Goal: Transaction & Acquisition: Purchase product/service

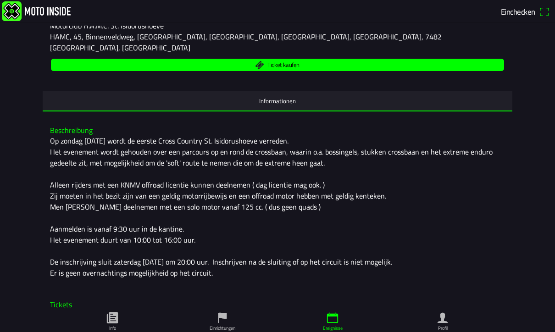
scroll to position [140, 0]
click at [74, 148] on div "Op [DATE] wordt de eerste Cross Country St. Isidorushoeve verreden. Het eveneme…" at bounding box center [277, 206] width 455 height 143
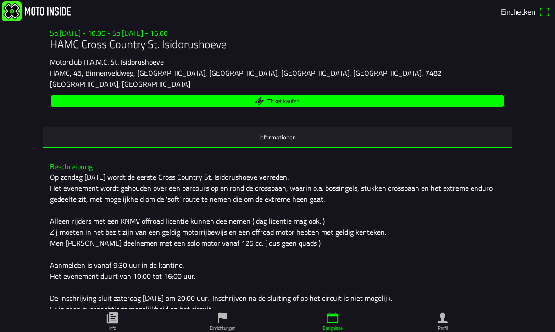
scroll to position [103, 0]
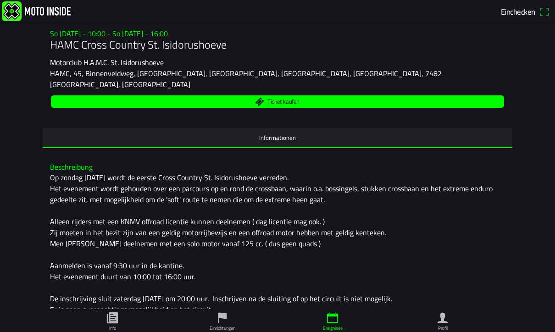
click at [335, 95] on span "Ticket kaufen" at bounding box center [277, 101] width 442 height 12
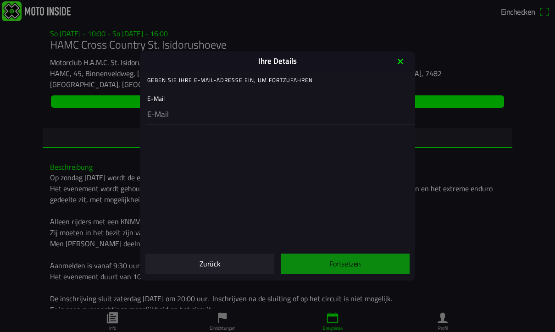
click at [186, 124] on input "email" at bounding box center [279, 114] width 264 height 19
type input "[EMAIL_ADDRESS][PERSON_NAME][DOMAIN_NAME]"
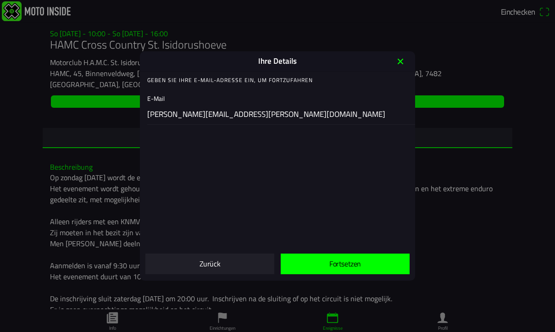
click at [384, 261] on span "Fortsetzen" at bounding box center [345, 264] width 114 height 21
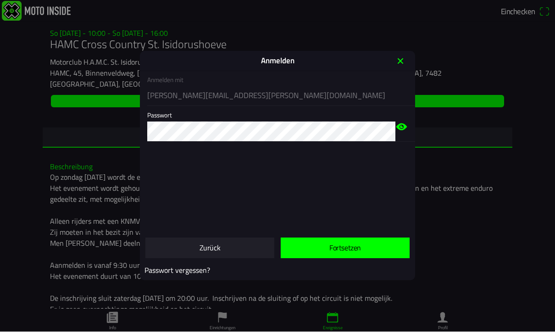
click at [378, 254] on span "Fortsetzen" at bounding box center [345, 248] width 114 height 21
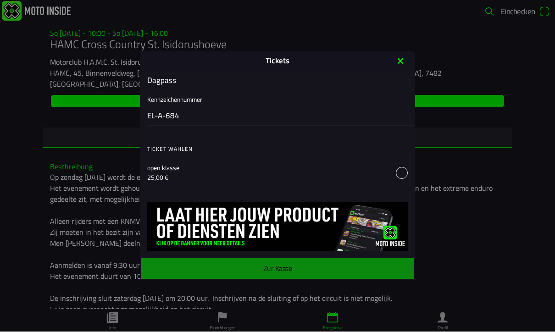
scroll to position [391, 0]
click at [339, 272] on main "Anmeldeformular Geschlecht Männlich Weiblich Vorname Daniel Nachname Siegel E-M…" at bounding box center [277, 176] width 275 height 209
click at [340, 267] on main "Anmeldeformular Geschlecht Männlich Weiblich Vorname Daniel Nachname Siegel E-M…" at bounding box center [277, 176] width 275 height 209
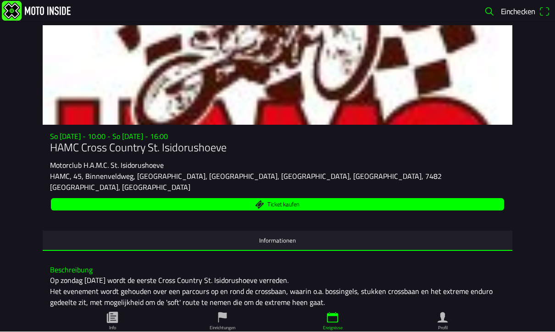
scroll to position [0, 0]
click at [519, 17] on span "Einchecken" at bounding box center [518, 12] width 34 height 12
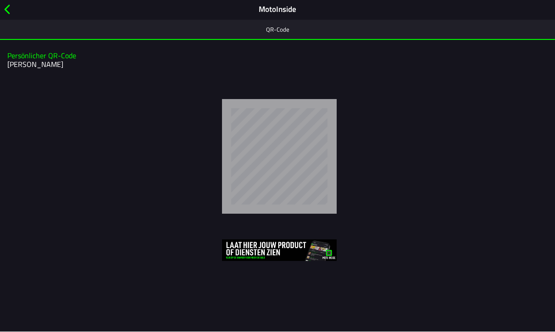
scroll to position [0, 0]
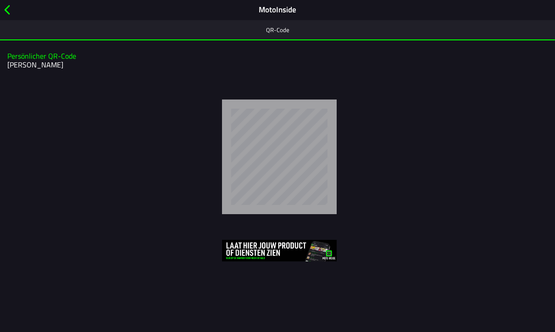
click at [11, 12] on span "button" at bounding box center [7, 10] width 10 height 14
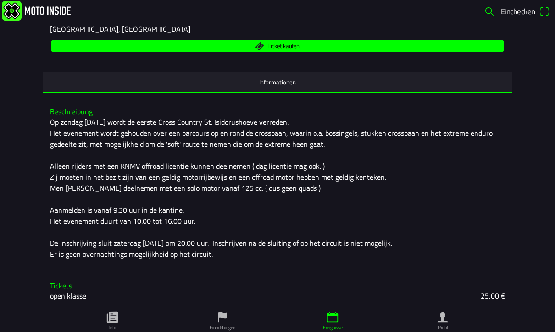
scroll to position [167, 0]
click at [459, 325] on ion-tab-bar "Info Einrichtungen Ereignisse Profil" at bounding box center [277, 320] width 555 height 23
click at [439, 325] on ion-label "Profil" at bounding box center [443, 328] width 10 height 7
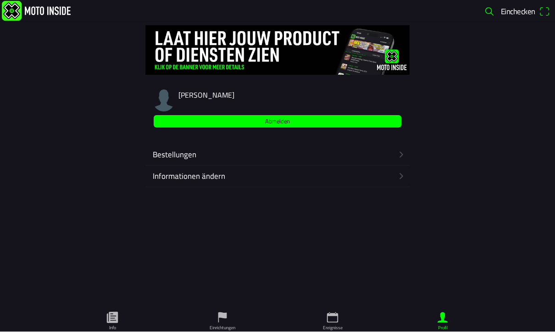
click at [213, 183] on div "Informationen ändern" at bounding box center [275, 176] width 244 height 21
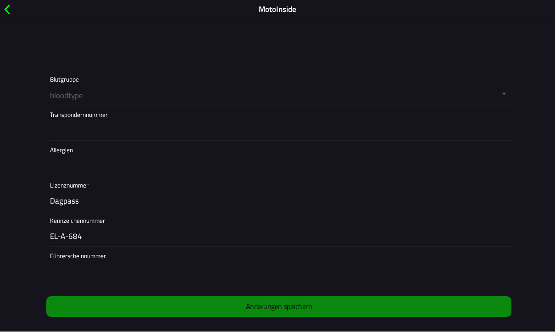
scroll to position [846, 0]
click at [113, 237] on input "EL-A-684" at bounding box center [279, 236] width 459 height 19
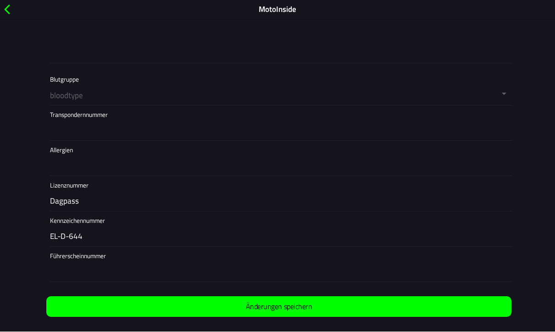
type input "EL-D-644"
click at [0, 0] on slot "Änderungen speichern" at bounding box center [0, 0] width 0 height 0
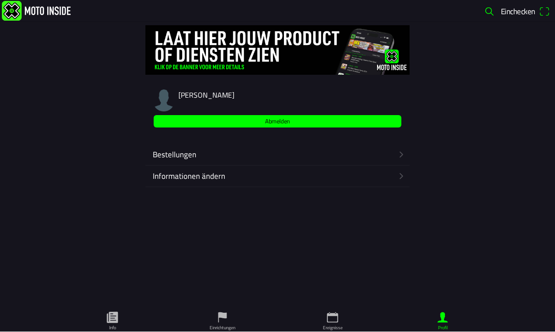
click at [192, 156] on ion-label "Bestellungen" at bounding box center [273, 155] width 240 height 12
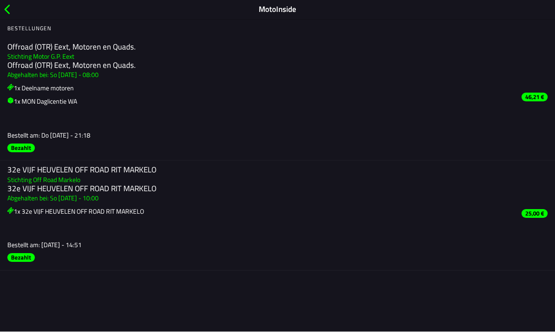
click at [4, 7] on span "button" at bounding box center [7, 10] width 10 height 14
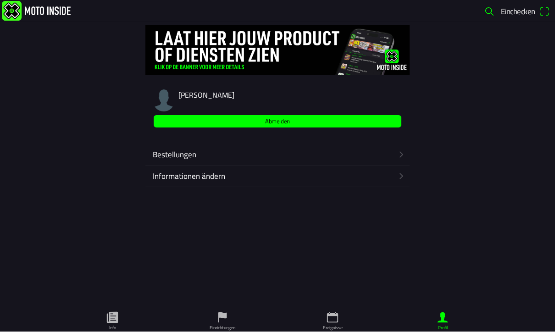
click at [338, 311] on icon "calendar" at bounding box center [333, 318] width 14 height 14
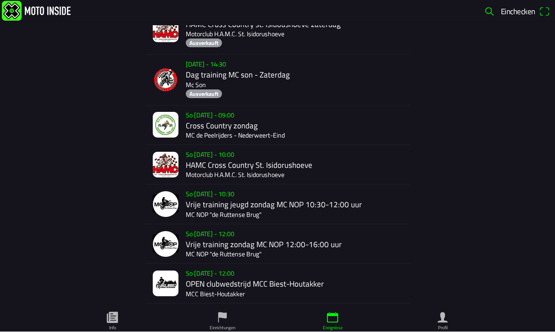
scroll to position [493, 0]
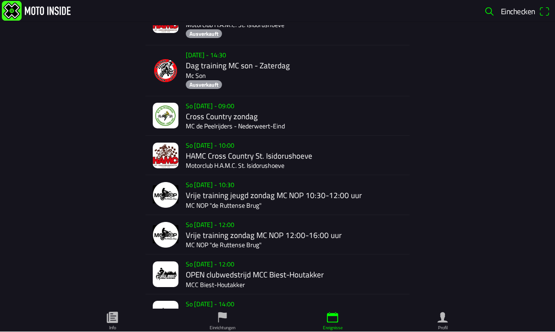
click at [214, 149] on div "So 28 Sep. - 10:00 HAMC Cross Country St. Isidorushoeve Motorclub H.A.M.C. St. …" at bounding box center [296, 155] width 220 height 39
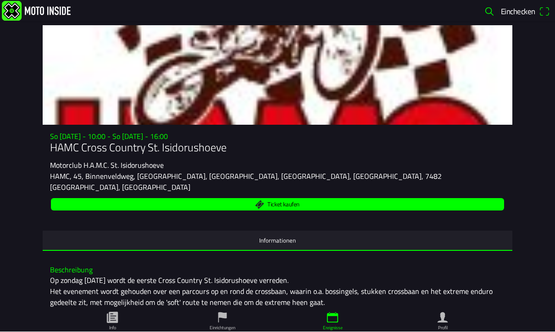
click at [472, 200] on span "Ticket kaufen" at bounding box center [277, 205] width 442 height 12
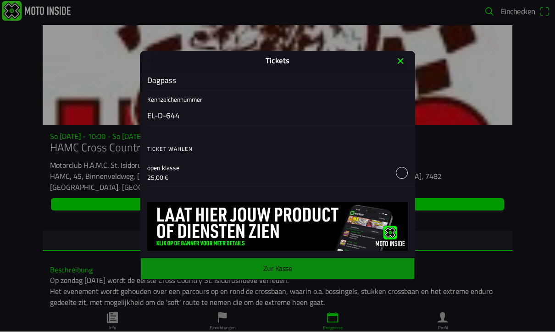
scroll to position [391, 0]
click at [403, 170] on button "button" at bounding box center [281, 173] width 268 height 28
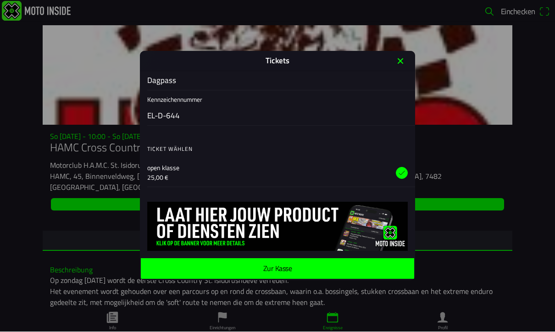
click at [343, 271] on span "Zur Kasse" at bounding box center [277, 269] width 259 height 21
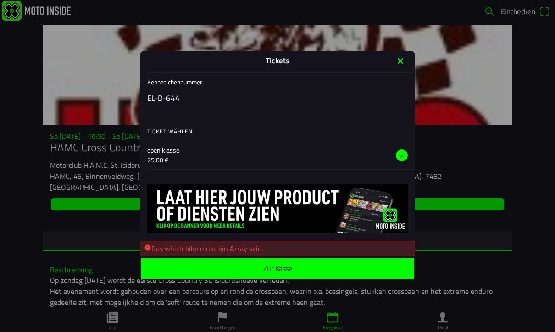
scroll to position [409, 0]
click at [147, 251] on icon "alert" at bounding box center [147, 247] width 7 height 7
click at [186, 253] on div "Das which bike muss ein Array sein." at bounding box center [277, 248] width 267 height 11
click at [197, 256] on div "Das which bike muss ein Array sein." at bounding box center [277, 249] width 275 height 16
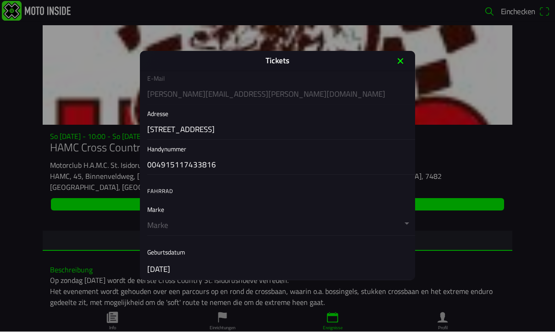
scroll to position [149, 0]
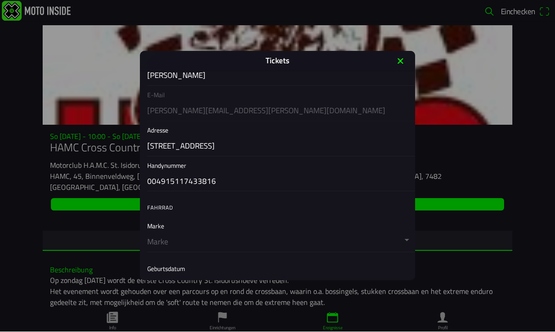
click at [154, 236] on button "button" at bounding box center [281, 234] width 268 height 35
click at [170, 212] on ion-label "Fahrrad" at bounding box center [160, 208] width 26 height 8
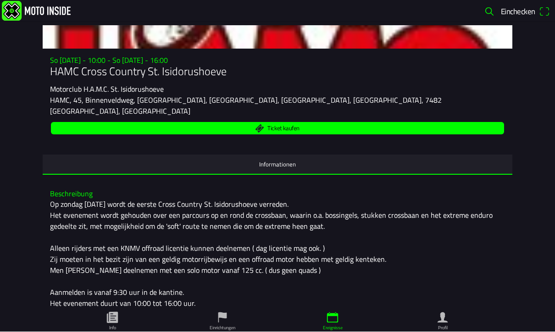
scroll to position [39, 0]
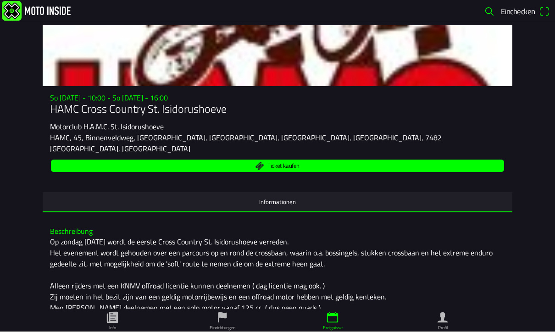
click at [481, 165] on span "Ticket kaufen" at bounding box center [277, 166] width 442 height 12
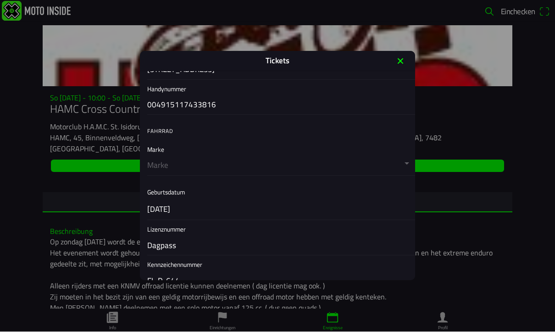
scroll to position [222, 0]
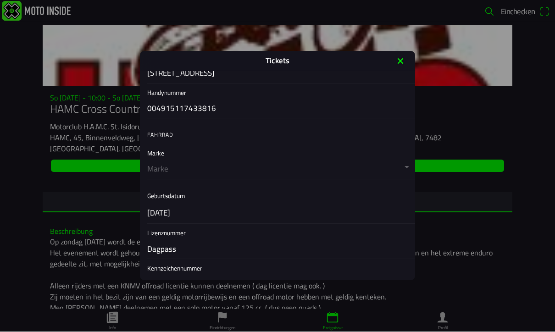
click at [408, 163] on button "button" at bounding box center [281, 161] width 268 height 35
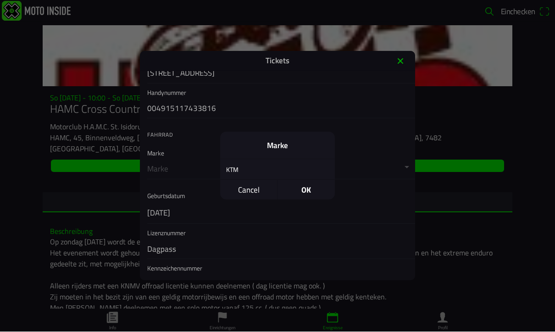
click at [311, 191] on span "OK" at bounding box center [305, 190] width 57 height 20
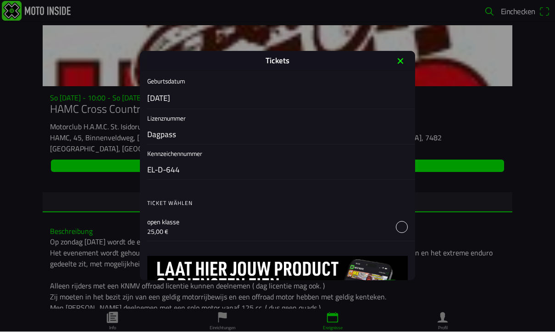
scroll to position [337, 0]
click at [173, 130] on input "Dagpass" at bounding box center [279, 134] width 264 height 19
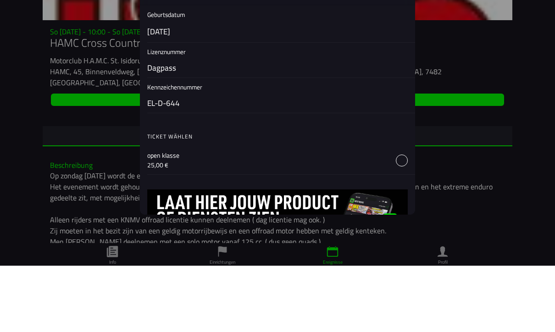
click at [322, 160] on input "EL-D-644" at bounding box center [279, 169] width 264 height 19
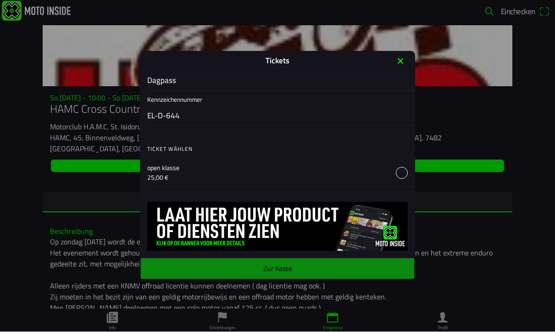
scroll to position [391, 0]
click at [402, 178] on button "button" at bounding box center [281, 173] width 268 height 28
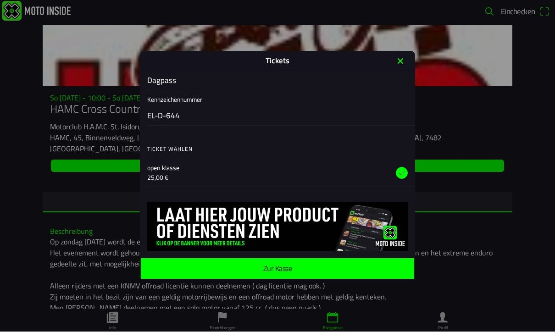
click at [371, 264] on span "Zur Kasse" at bounding box center [277, 269] width 259 height 21
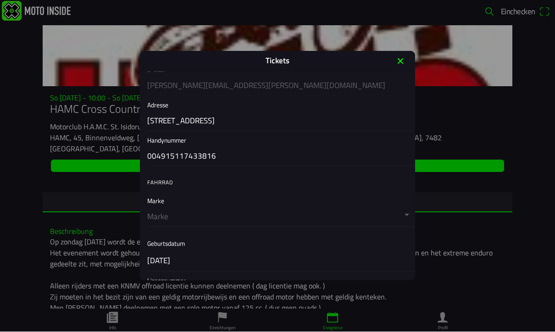
scroll to position [175, 0]
click at [376, 211] on button "button" at bounding box center [281, 209] width 268 height 35
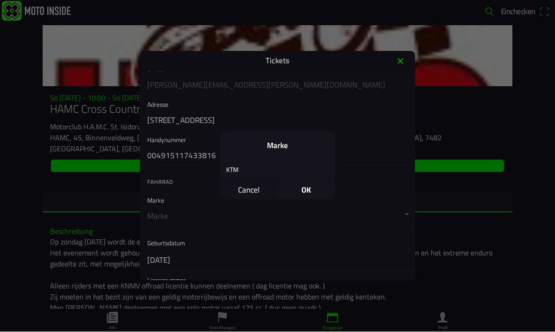
click at [252, 194] on span "Cancel" at bounding box center [248, 190] width 57 height 20
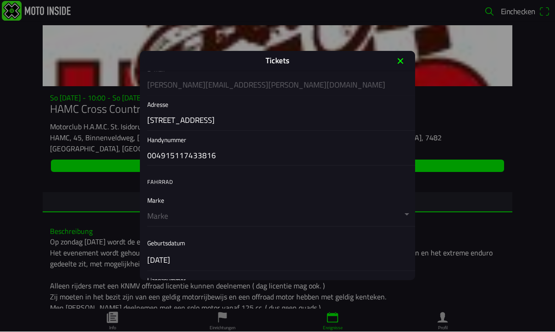
click at [399, 212] on button "button" at bounding box center [281, 209] width 268 height 35
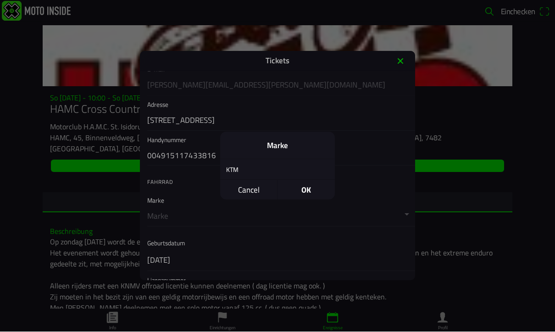
click at [318, 188] on span "OK" at bounding box center [305, 190] width 57 height 20
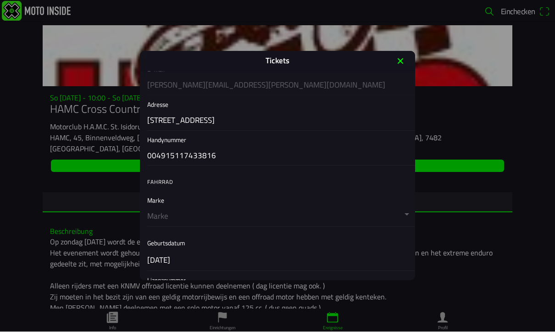
click at [380, 221] on button "button" at bounding box center [281, 209] width 268 height 35
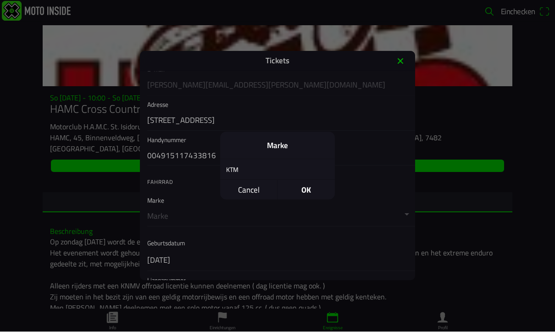
click at [258, 198] on span "Cancel" at bounding box center [248, 190] width 57 height 20
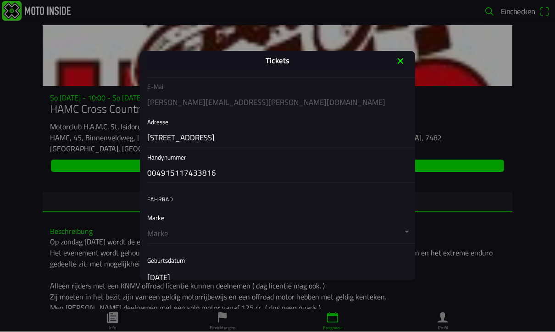
scroll to position [148, 0]
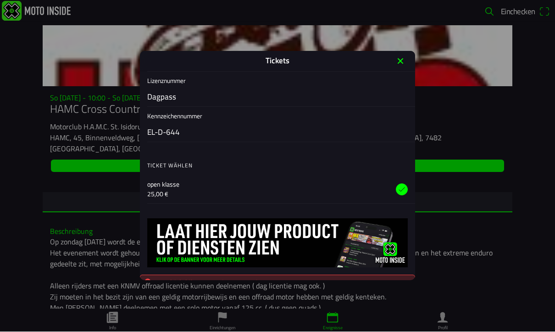
click at [403, 64] on icon "close" at bounding box center [400, 61] width 15 height 15
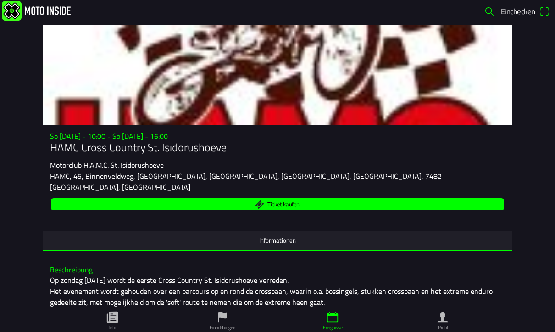
scroll to position [0, 0]
click at [357, 201] on span "Ticket kaufen" at bounding box center [277, 205] width 442 height 12
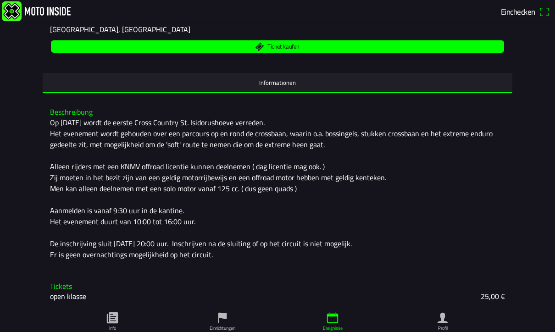
scroll to position [167, 0]
click at [305, 40] on span "Ticket kaufen" at bounding box center [277, 46] width 442 height 12
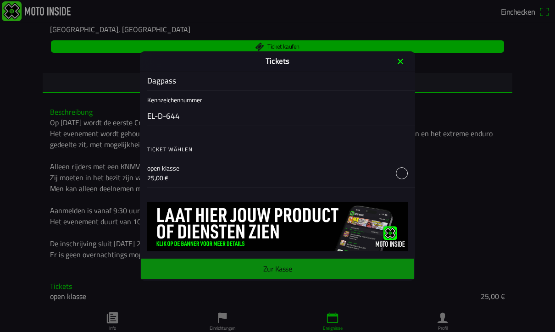
scroll to position [391, 0]
click at [317, 271] on main "Anmeldeformular Geschlecht Männlich Weiblich Vorname Daniel Nachname Siegel E-M…" at bounding box center [277, 176] width 275 height 209
click at [399, 170] on button "button" at bounding box center [281, 173] width 268 height 28
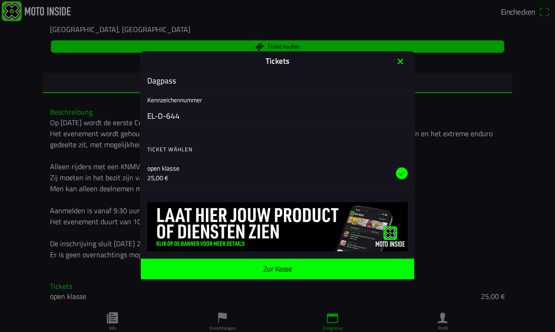
click at [364, 265] on span "Zur Kasse" at bounding box center [277, 269] width 259 height 21
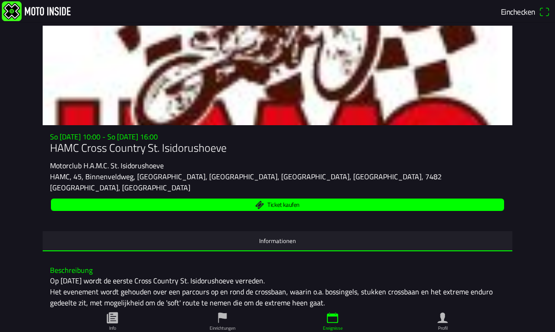
scroll to position [0, 0]
click at [530, 6] on span "Einchecken" at bounding box center [518, 12] width 34 height 12
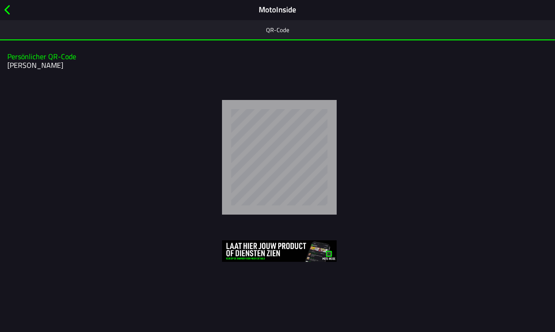
click at [382, 196] on div at bounding box center [279, 157] width 536 height 115
click at [7, 11] on span "button" at bounding box center [7, 10] width 10 height 14
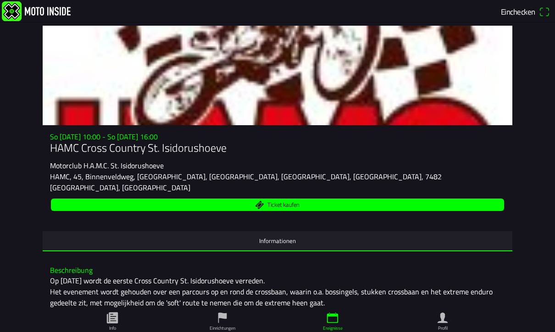
scroll to position [-2, 0]
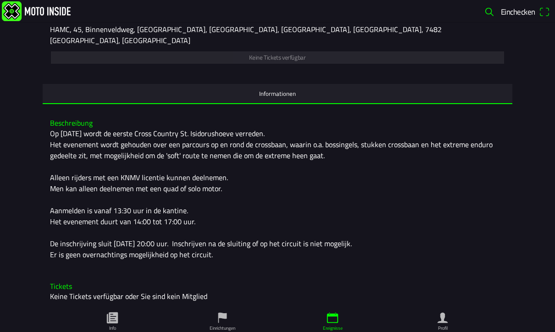
scroll to position [156, 0]
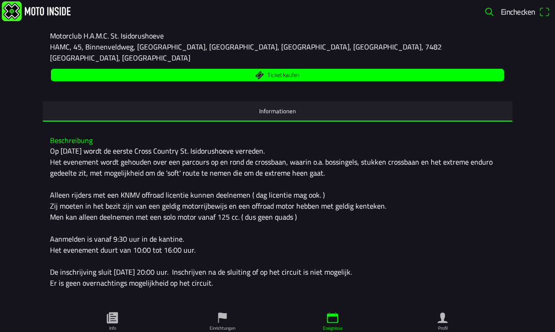
scroll to position [127, 0]
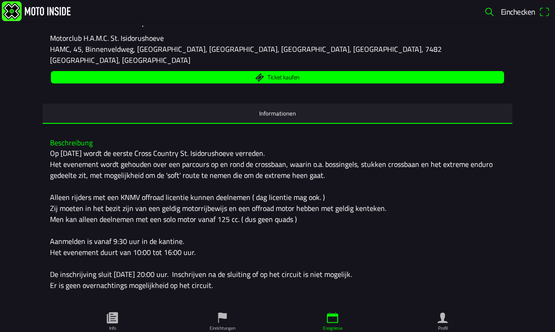
click at [444, 162] on div "Op [DATE] wordt de eerste Cross Country St. Isidorushoeve verreden. Het eveneme…" at bounding box center [277, 219] width 455 height 143
click at [469, 163] on div "Op [DATE] wordt de eerste Cross Country St. Isidorushoeve verreden. Het eveneme…" at bounding box center [277, 219] width 455 height 143
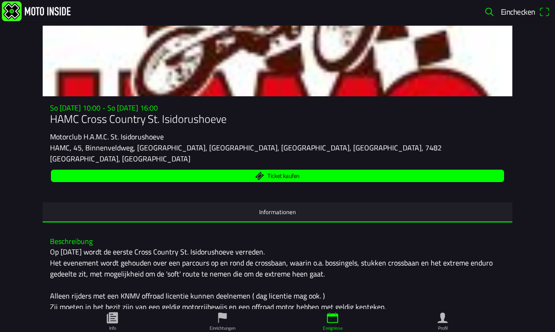
scroll to position [37, 0]
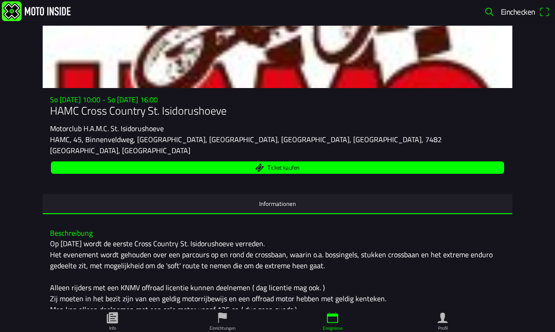
click at [482, 196] on button "Informationen" at bounding box center [278, 203] width 470 height 19
click at [359, 164] on span "Ticket kaufen" at bounding box center [277, 167] width 442 height 12
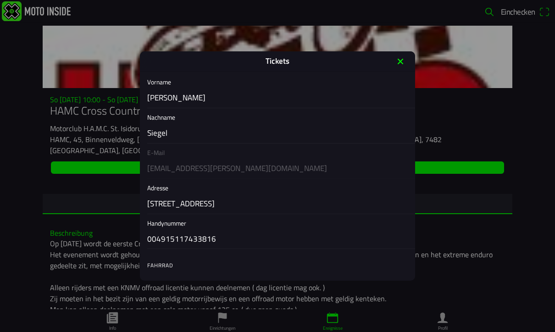
scroll to position [93, 0]
click at [186, 151] on div "E-Mail siegel.daniel@live.de" at bounding box center [277, 159] width 275 height 35
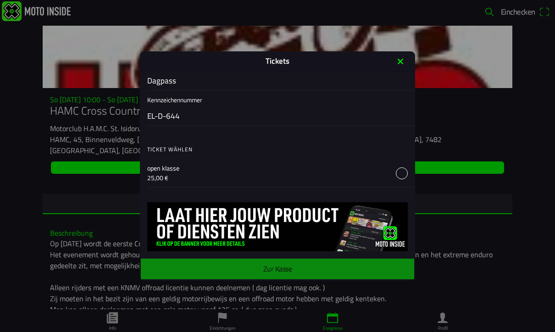
scroll to position [391, 0]
click at [400, 171] on button "button" at bounding box center [281, 173] width 268 height 28
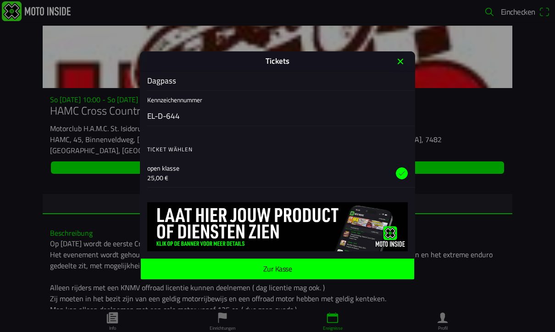
click at [387, 267] on span "Zur Kasse" at bounding box center [277, 269] width 259 height 21
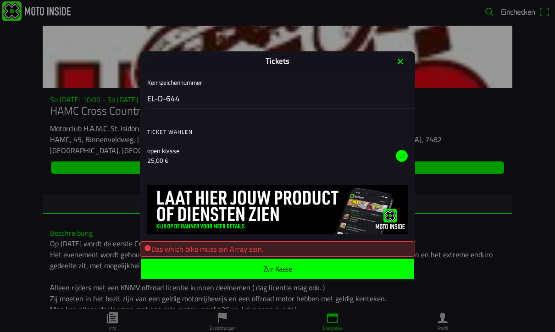
scroll to position [409, 0]
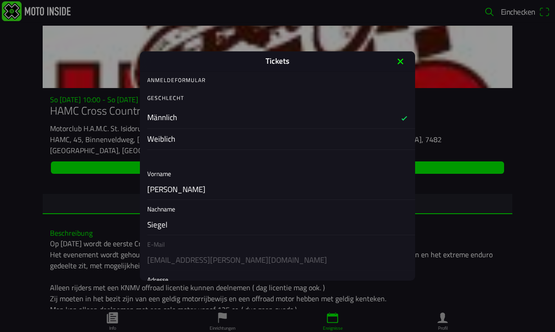
click at [403, 62] on icon "close" at bounding box center [400, 61] width 15 height 15
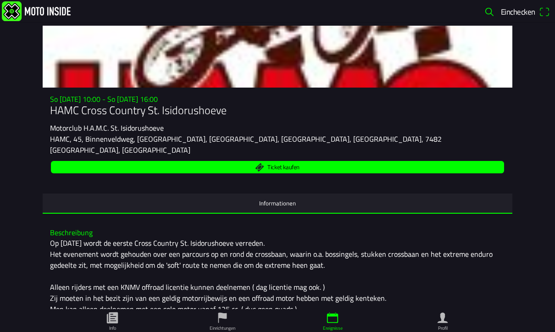
scroll to position [7, 0]
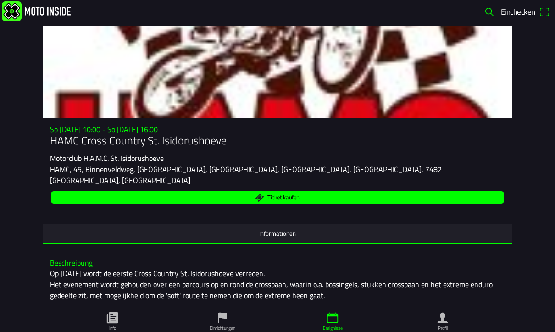
click at [319, 196] on span "Ticket kaufen" at bounding box center [277, 197] width 442 height 12
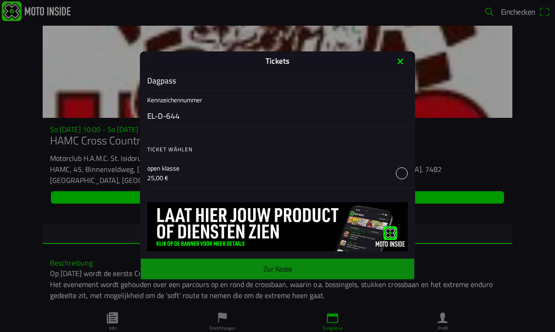
scroll to position [391, 0]
click at [405, 175] on button "button" at bounding box center [281, 173] width 268 height 28
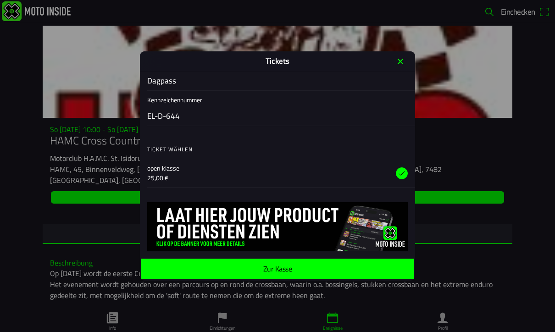
click at [373, 271] on span "Zur Kasse" at bounding box center [277, 269] width 259 height 21
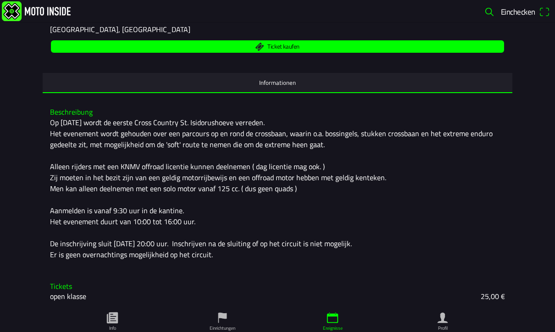
scroll to position [167, 0]
click at [340, 309] on link "Ereignisse" at bounding box center [332, 320] width 110 height 23
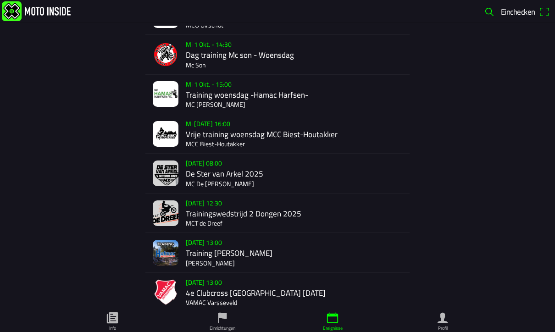
scroll to position [483, 0]
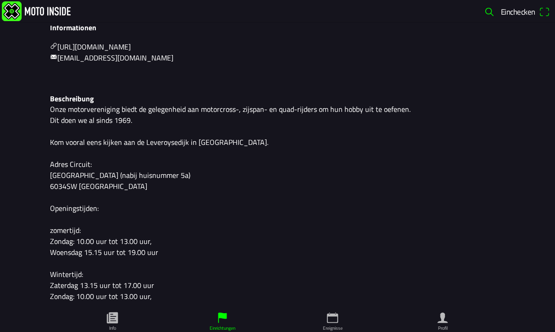
scroll to position [221, 0]
click at [335, 311] on icon "calendar" at bounding box center [333, 318] width 14 height 14
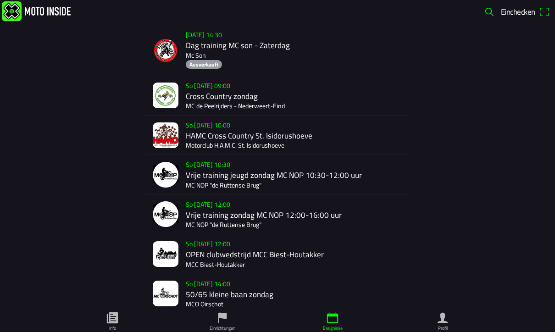
scroll to position [170, 0]
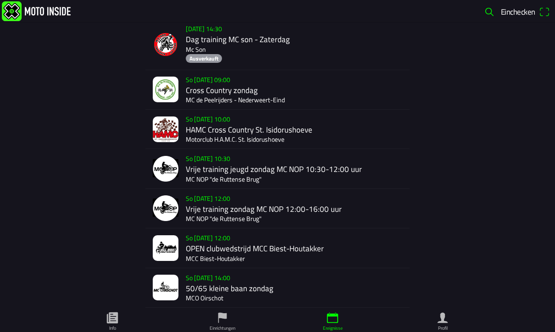
click at [224, 76] on div "So 28 Sep. - 09:00 Cross Country zondag MC de Peelrijders - Nederweert-Eind" at bounding box center [296, 89] width 220 height 39
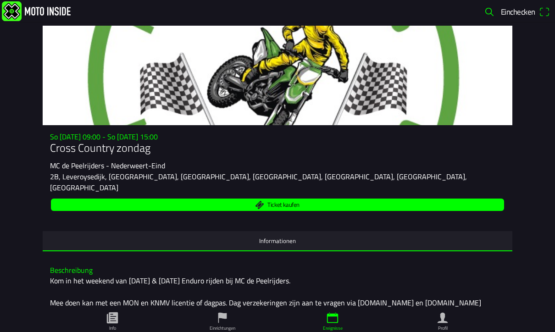
click at [383, 203] on span "Ticket kaufen" at bounding box center [277, 205] width 442 height 12
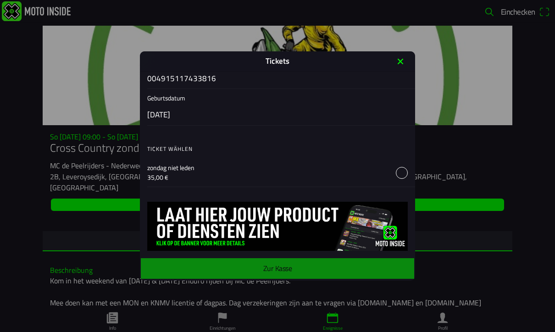
scroll to position [143, 0]
click at [398, 172] on button "button" at bounding box center [281, 172] width 268 height 28
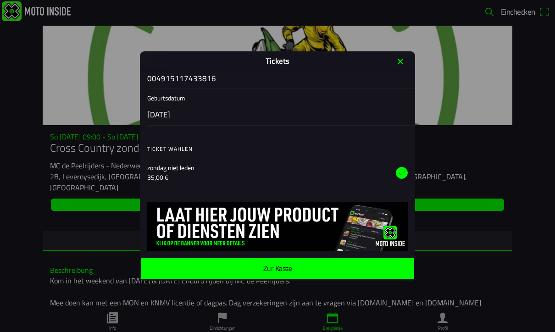
click at [406, 171] on button "button" at bounding box center [281, 172] width 268 height 28
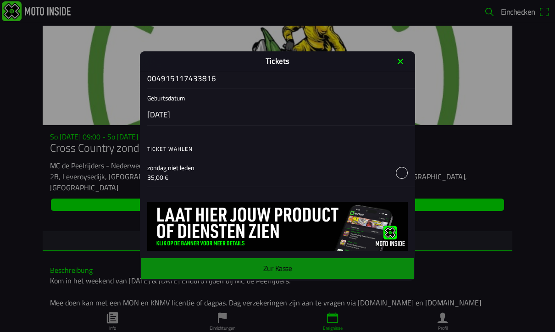
click at [403, 66] on icon "close" at bounding box center [400, 61] width 15 height 15
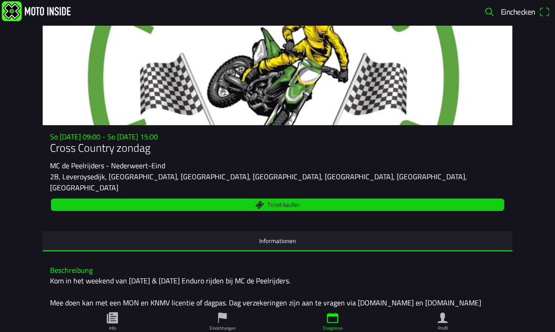
click at [347, 203] on span "Ticket kaufen" at bounding box center [277, 205] width 442 height 12
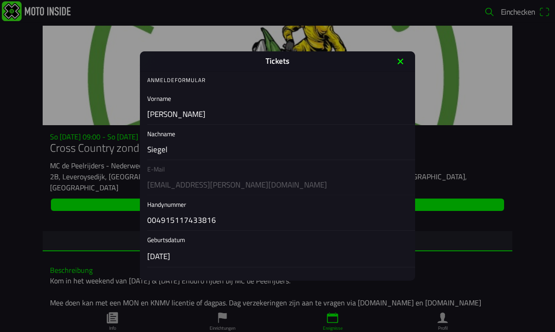
click at [403, 63] on icon "close" at bounding box center [400, 61] width 15 height 15
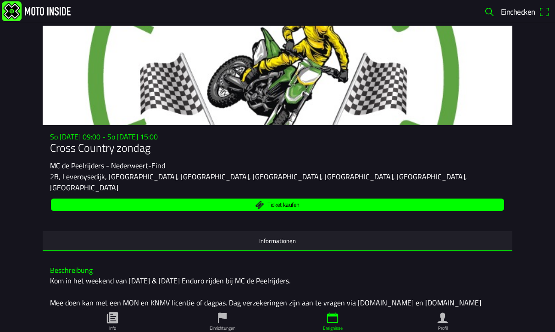
click at [373, 203] on span "Ticket kaufen" at bounding box center [277, 205] width 442 height 12
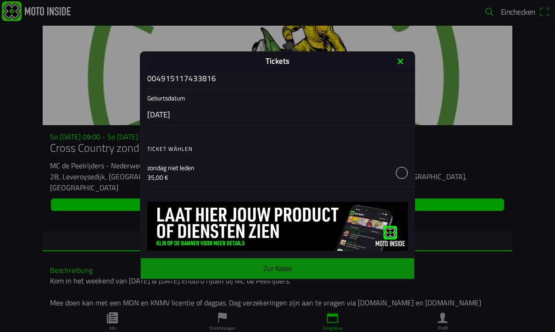
click at [400, 172] on button "button" at bounding box center [281, 172] width 268 height 28
click at [406, 174] on button "button" at bounding box center [281, 172] width 268 height 28
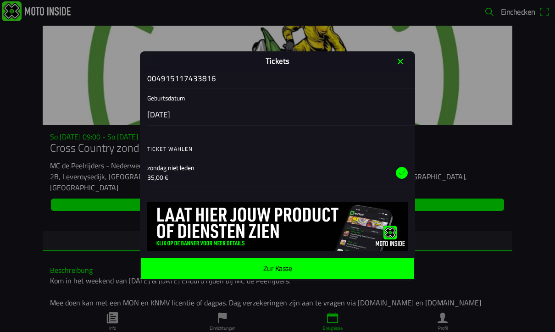
click at [364, 268] on span "Zur Kasse" at bounding box center [277, 268] width 259 height 21
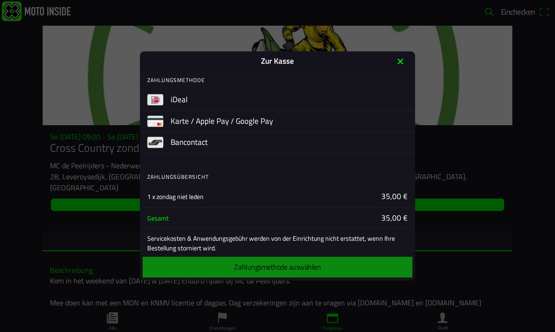
click at [407, 62] on icon "close" at bounding box center [400, 61] width 15 height 15
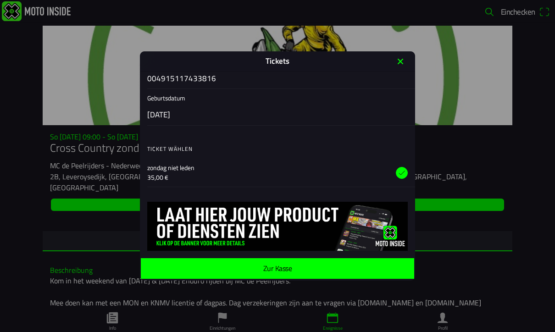
click at [403, 64] on icon "close" at bounding box center [400, 61] width 15 height 15
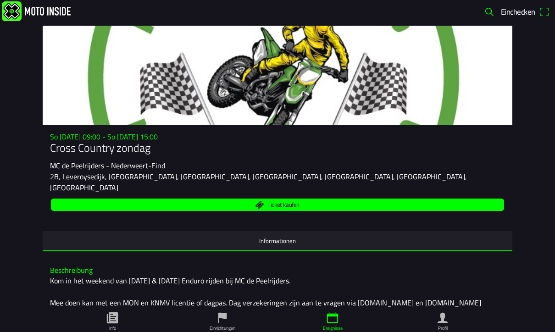
click at [342, 309] on link "Ereignisse" at bounding box center [332, 320] width 110 height 23
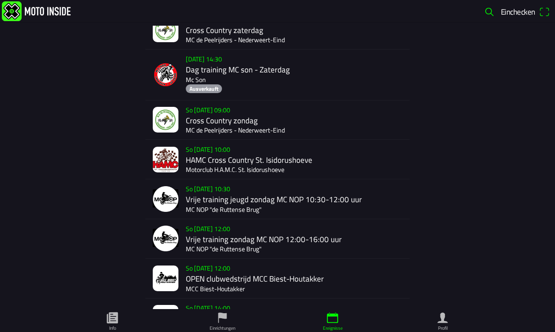
scroll to position [139, 0]
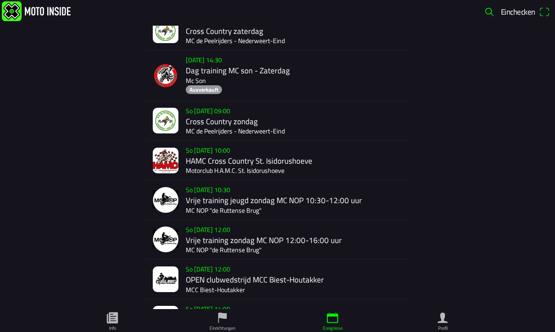
click at [223, 141] on div "So 28 Sep. - 10:00 HAMC Cross Country St. Isidorushoeve Motorclub H.A.M.C. St. …" at bounding box center [296, 160] width 220 height 39
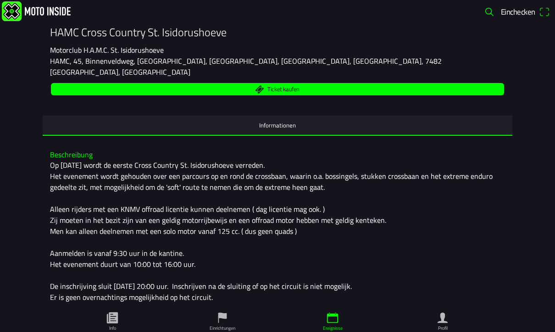
scroll to position [117, 0]
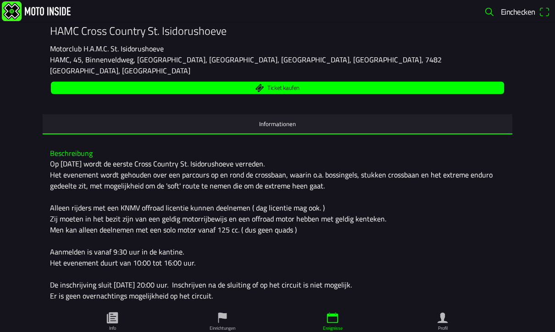
click at [341, 83] on span "Ticket kaufen" at bounding box center [277, 88] width 442 height 12
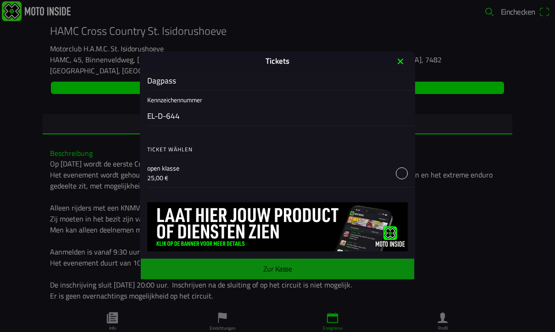
scroll to position [391, 0]
click at [403, 171] on button "button" at bounding box center [281, 173] width 268 height 28
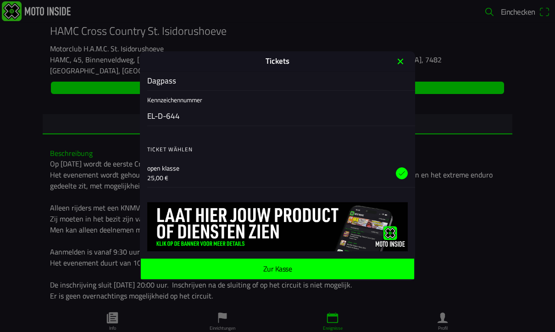
click at [369, 267] on span "Zur Kasse" at bounding box center [277, 269] width 259 height 21
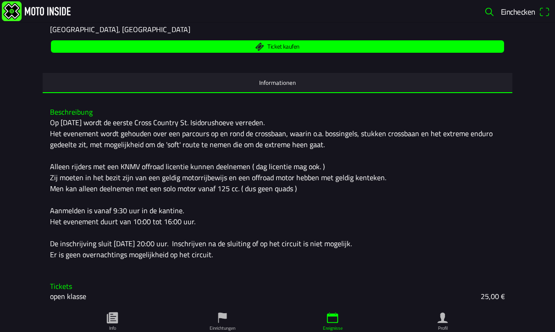
scroll to position [167, 0]
click at [443, 313] on icon "person" at bounding box center [442, 318] width 10 height 11
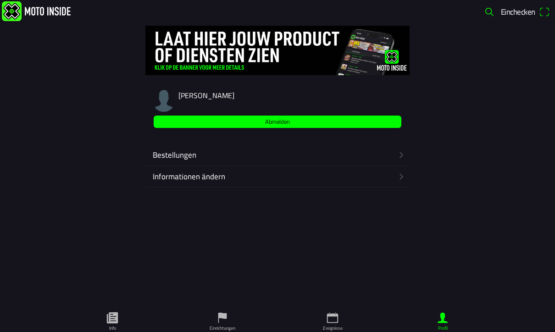
click at [221, 177] on ion-label "Informationen ändern" at bounding box center [273, 177] width 240 height 12
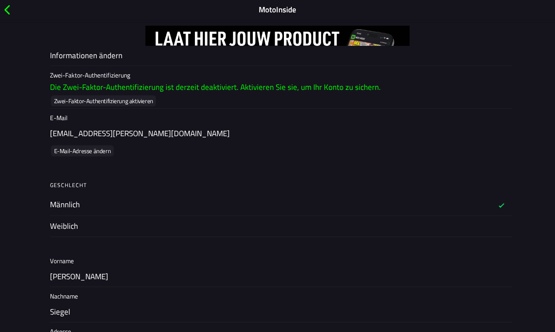
click at [221, 177] on ion-list-header "Geschlecht" at bounding box center [278, 185] width 470 height 18
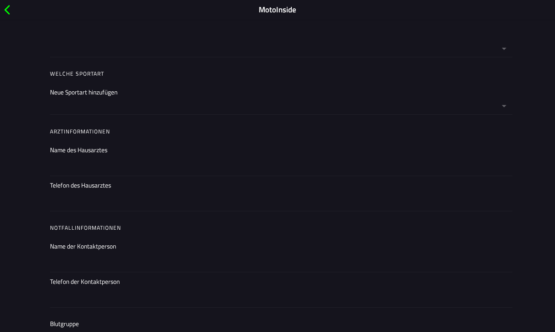
scroll to position [602, 0]
click at [503, 106] on button "button" at bounding box center [281, 98] width 462 height 31
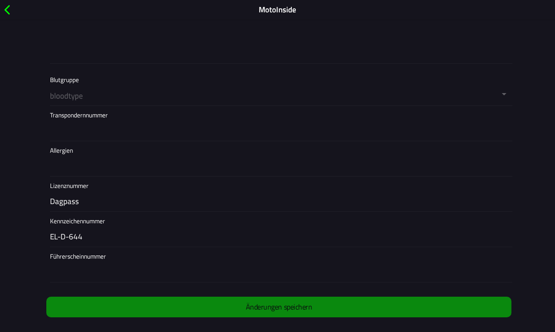
scroll to position [846, 0]
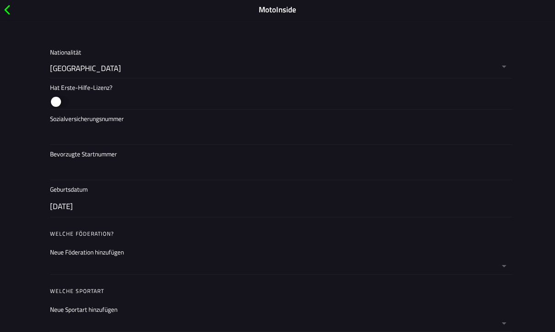
scroll to position [357, 0]
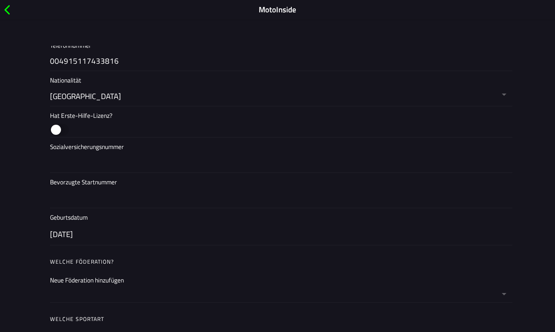
click at [54, 125] on button "button" at bounding box center [59, 130] width 19 height 12
click at [57, 126] on button "button" at bounding box center [59, 130] width 19 height 12
click at [10, 11] on span "button" at bounding box center [7, 10] width 10 height 14
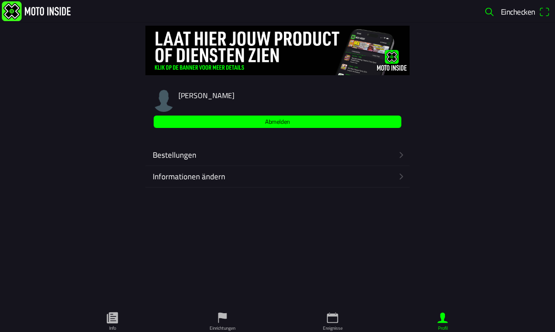
click at [337, 313] on icon "calendar" at bounding box center [333, 318] width 14 height 14
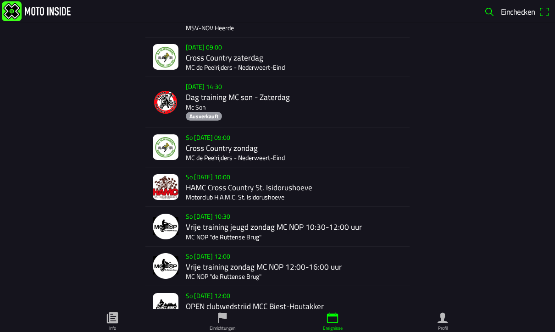
scroll to position [121, 0]
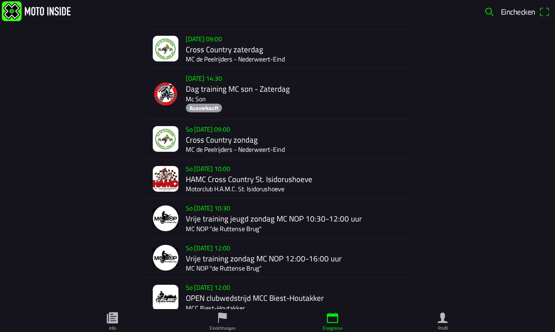
click at [270, 174] on div "So 28 Sep. - 10:00 HAMC Cross Country St. Isidorushoeve Motorclub H.A.M.C. St. …" at bounding box center [296, 178] width 220 height 39
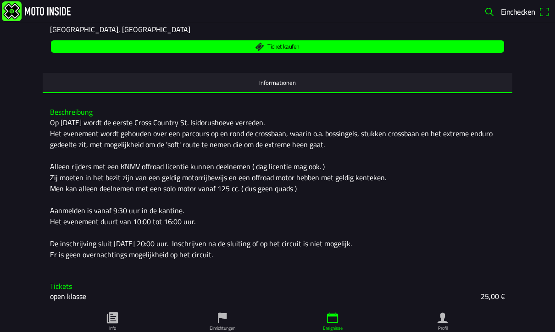
scroll to position [167, 0]
click at [303, 40] on span "Ticket kaufen" at bounding box center [277, 46] width 442 height 12
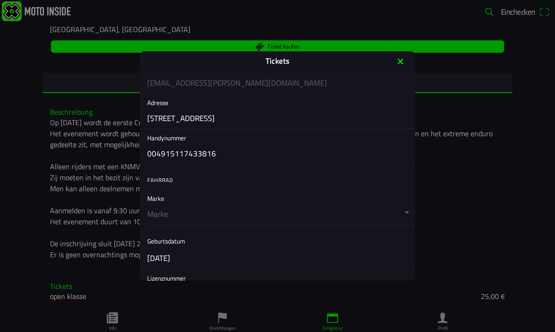
scroll to position [180, 0]
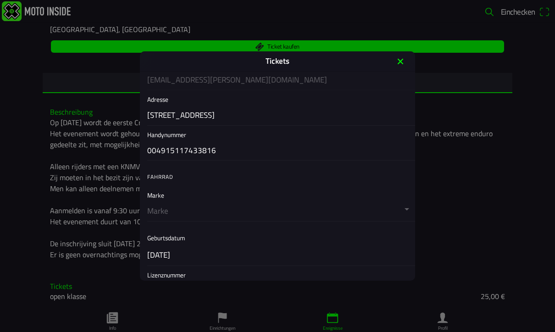
click at [395, 210] on button "button" at bounding box center [281, 203] width 268 height 35
click at [404, 212] on button "button" at bounding box center [281, 203] width 268 height 35
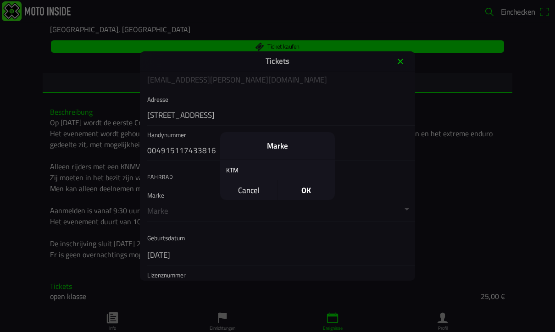
click at [250, 169] on div "KTM" at bounding box center [270, 170] width 101 height 22
click at [243, 168] on div "KTM" at bounding box center [270, 170] width 101 height 22
click at [235, 168] on div "KTM" at bounding box center [270, 170] width 101 height 22
click at [314, 192] on span "OK" at bounding box center [305, 190] width 57 height 20
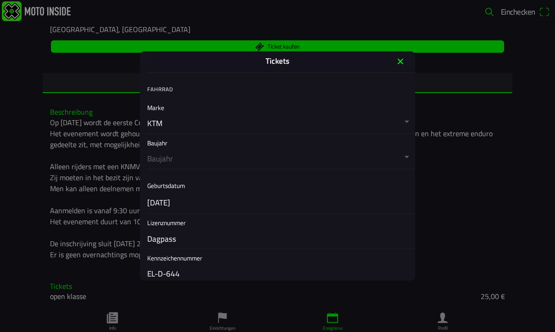
scroll to position [284, 0]
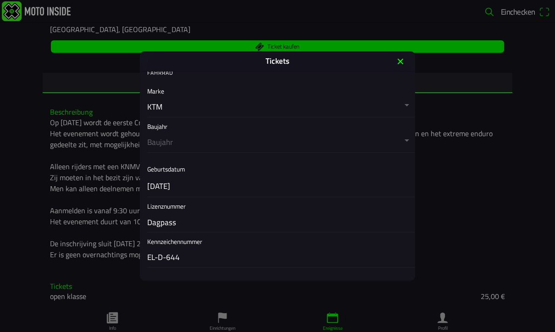
click at [393, 138] on button "button" at bounding box center [281, 134] width 268 height 35
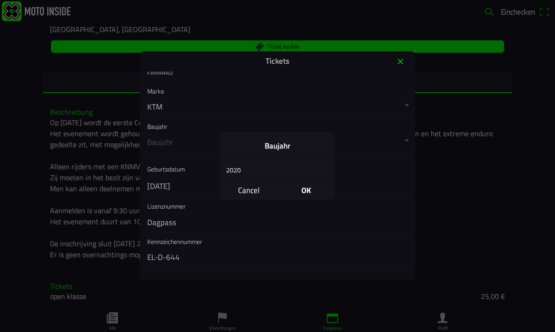
click at [238, 168] on div "2020" at bounding box center [270, 170] width 101 height 22
click at [316, 193] on span "OK" at bounding box center [305, 190] width 57 height 20
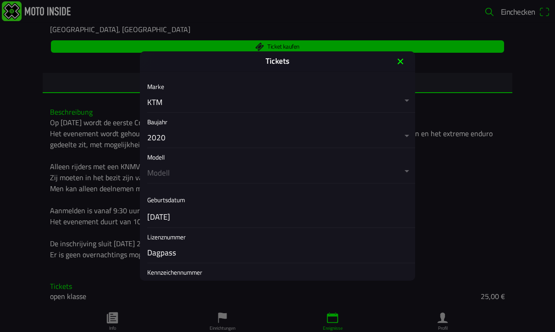
scroll to position [293, 0]
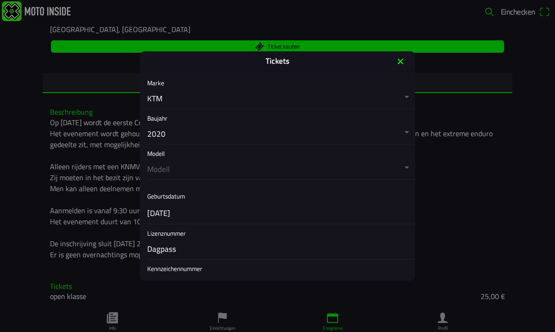
click at [387, 163] on button "button" at bounding box center [281, 161] width 268 height 35
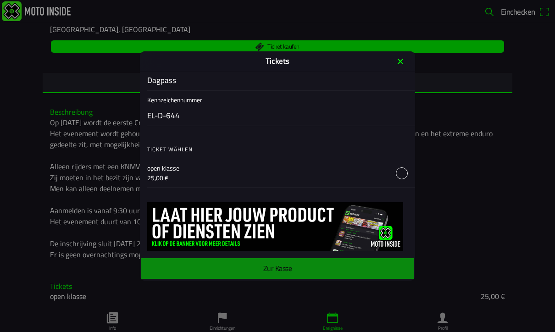
scroll to position [460, 0]
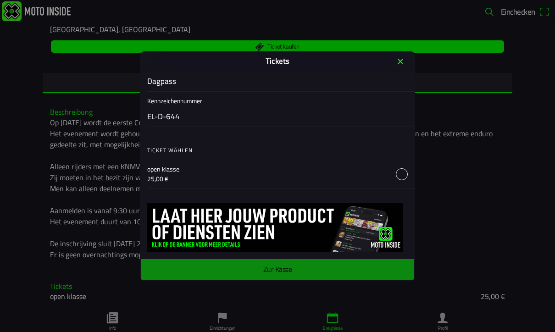
click at [402, 172] on button "button" at bounding box center [281, 174] width 268 height 28
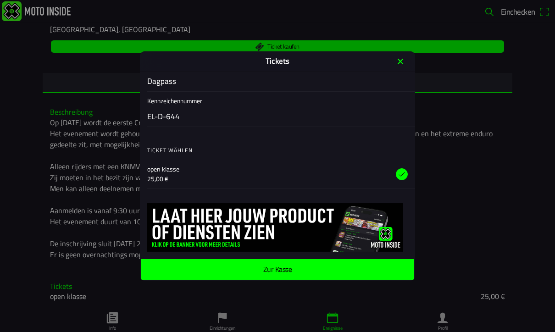
click at [368, 265] on span "Zur Kasse" at bounding box center [277, 269] width 259 height 21
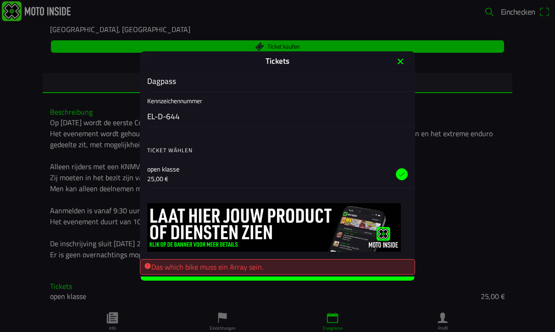
click at [403, 174] on button "button" at bounding box center [281, 174] width 268 height 28
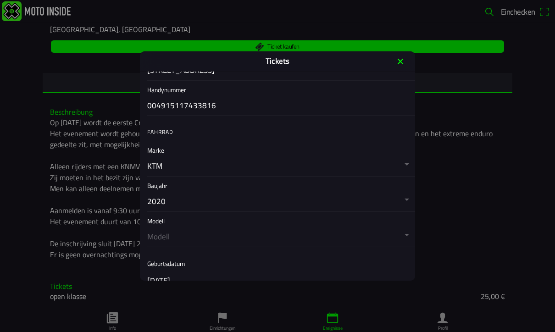
scroll to position [226, 0]
click at [404, 195] on button "button" at bounding box center [281, 193] width 268 height 35
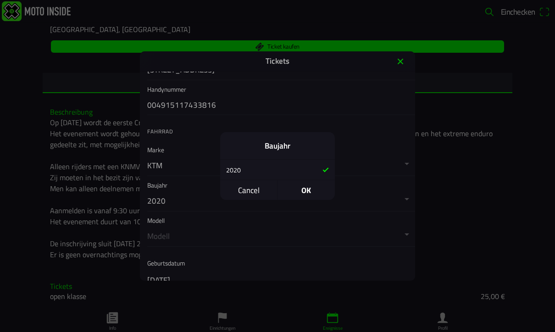
click at [251, 189] on span "Cancel" at bounding box center [248, 190] width 57 height 20
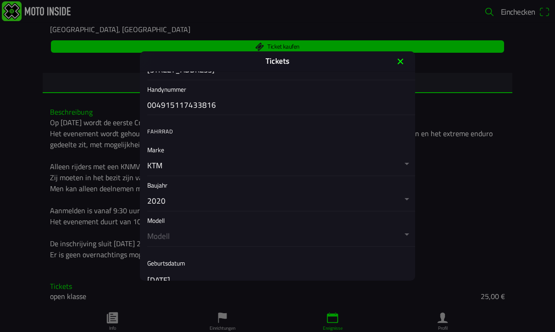
click at [405, 161] on button "button" at bounding box center [281, 158] width 268 height 35
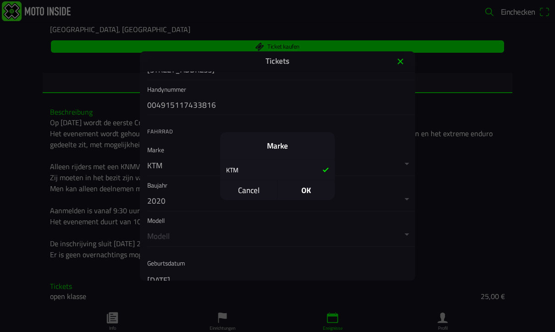
click at [286, 142] on h2 "Marke" at bounding box center [277, 145] width 100 height 9
click at [245, 167] on div "KTM" at bounding box center [270, 170] width 101 height 22
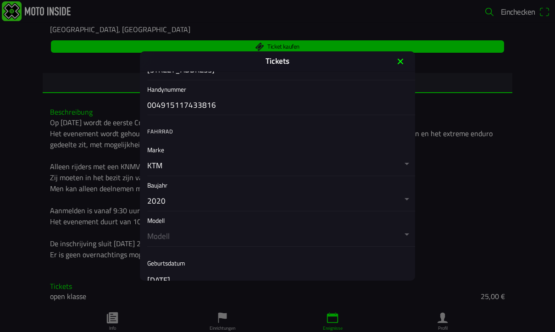
click at [168, 168] on button "button" at bounding box center [281, 158] width 268 height 35
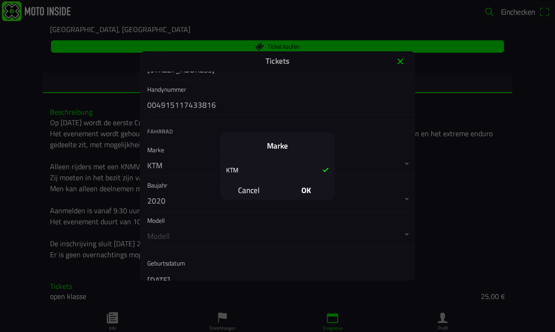
click at [315, 193] on span "OK" at bounding box center [305, 190] width 57 height 20
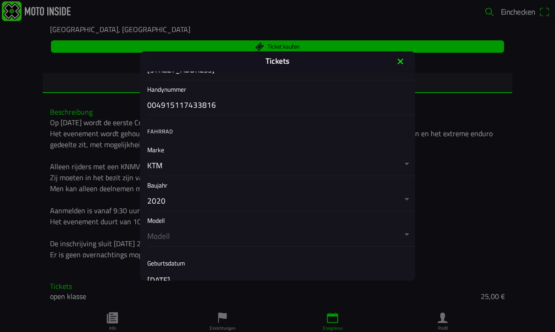
scroll to position [244, 0]
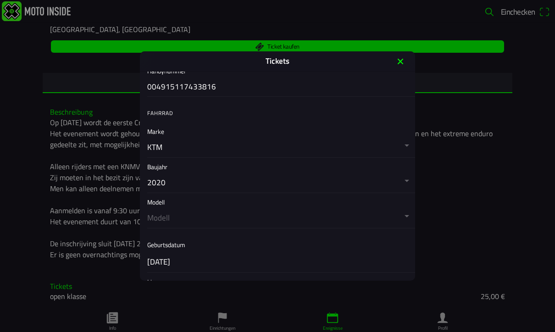
click at [396, 211] on button "button" at bounding box center [281, 210] width 268 height 35
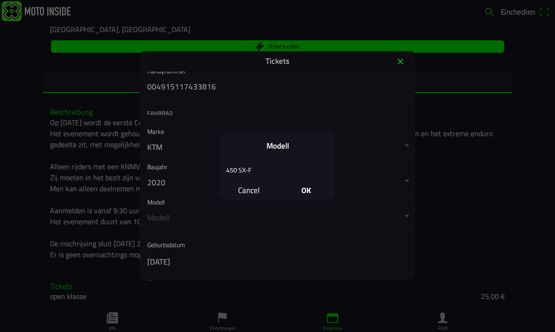
click at [310, 187] on span "OK" at bounding box center [305, 190] width 57 height 20
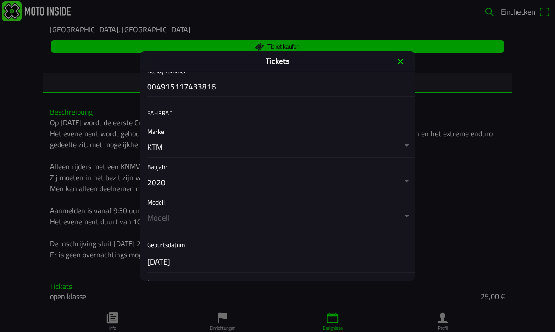
click at [179, 211] on button "button" at bounding box center [281, 210] width 268 height 35
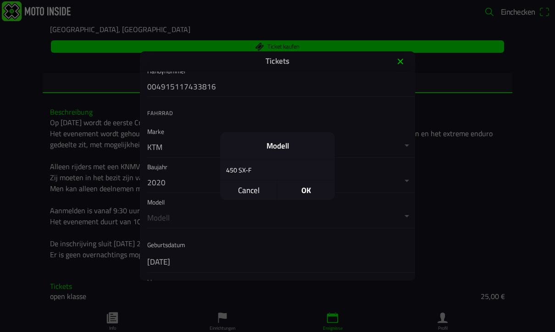
click at [249, 170] on div "450 SX-F" at bounding box center [270, 170] width 101 height 22
click at [238, 171] on div "450 SX-F" at bounding box center [270, 170] width 101 height 22
click at [311, 192] on span "OK" at bounding box center [305, 190] width 57 height 20
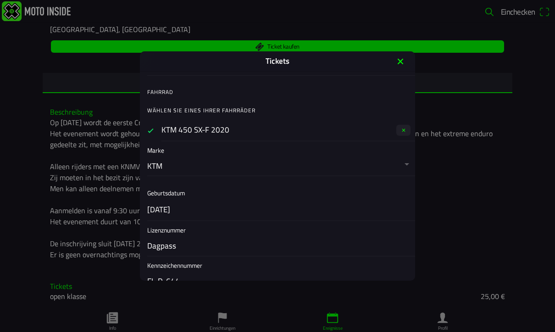
scroll to position [264, 0]
click at [399, 158] on button "button" at bounding box center [281, 159] width 268 height 35
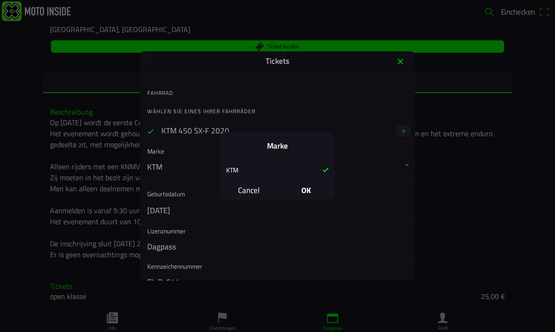
click at [313, 187] on span "OK" at bounding box center [305, 190] width 57 height 20
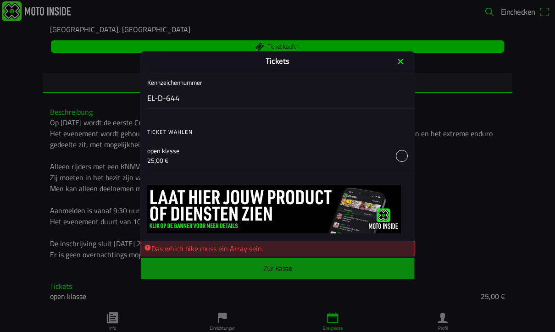
scroll to position [448, 0]
click at [342, 269] on main "Anmeldeformular Geschlecht Männlich Weiblich Vorname Daniel Nachname Siegel E-M…" at bounding box center [277, 176] width 275 height 209
click at [404, 155] on button "button" at bounding box center [281, 155] width 268 height 28
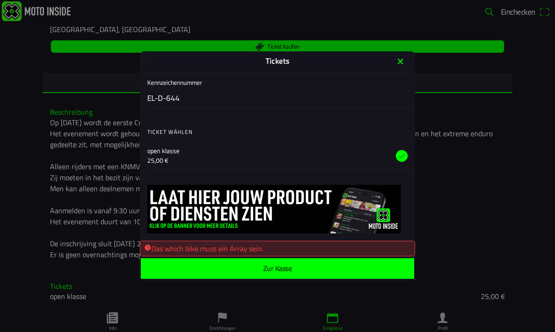
click at [352, 270] on span "Zur Kasse" at bounding box center [277, 268] width 259 height 21
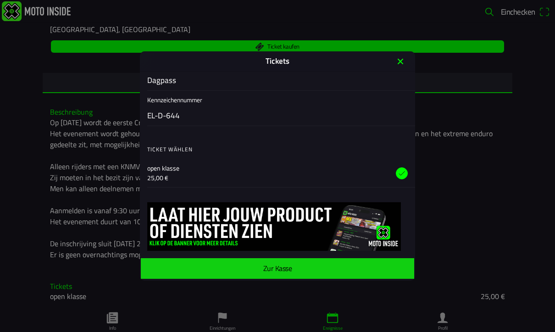
scroll to position [431, 0]
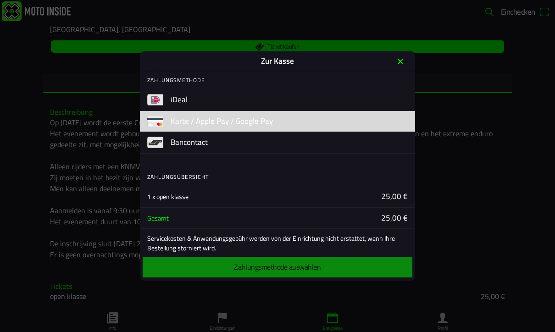
click at [241, 120] on button "button" at bounding box center [293, 121] width 244 height 21
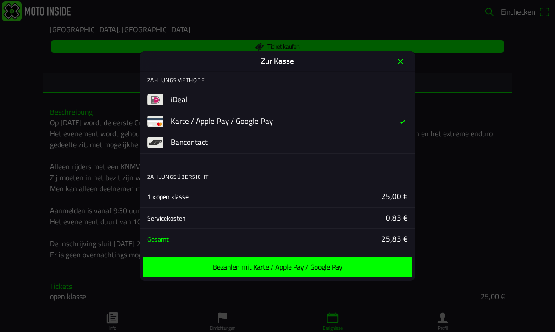
click at [343, 268] on span "Bezahlen mit Karte / Apple Pay / Google Pay" at bounding box center [277, 267] width 255 height 21
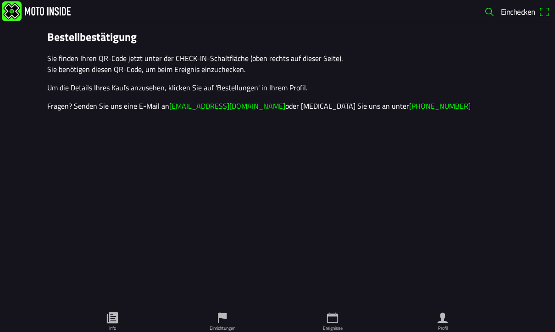
click at [451, 309] on link "Profil" at bounding box center [442, 320] width 110 height 23
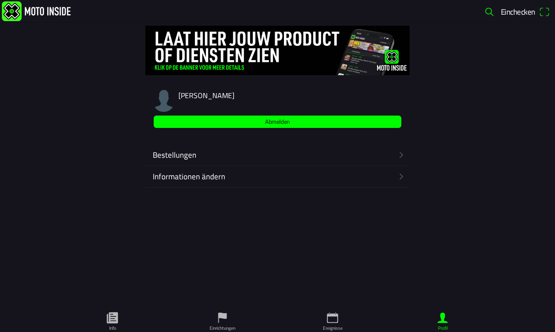
click at [192, 160] on ion-label "Bestellungen" at bounding box center [273, 155] width 240 height 12
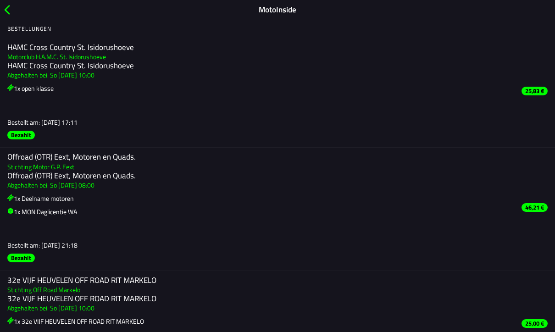
click at [35, 91] on h3 "1x open klasse" at bounding box center [260, 89] width 507 height 10
click at [0, 0] on slot "25,83 €" at bounding box center [0, 0] width 0 height 0
click at [6, 9] on span "button" at bounding box center [7, 10] width 10 height 14
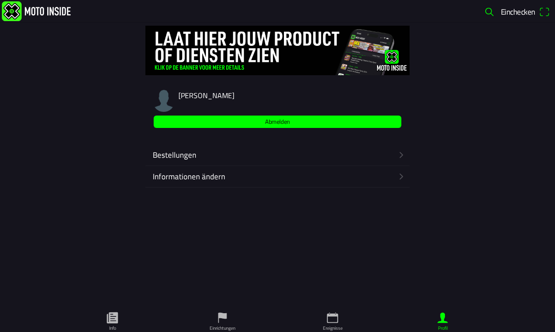
click at [328, 146] on div "Bestellungen" at bounding box center [275, 154] width 244 height 21
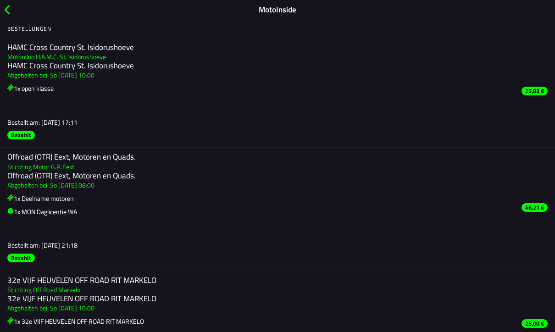
click at [9, 11] on span "button" at bounding box center [7, 10] width 10 height 14
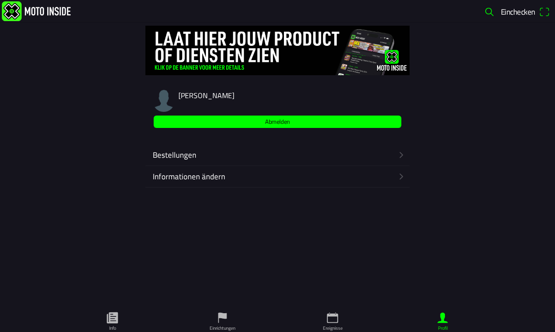
click at [283, 62] on img at bounding box center [277, 51] width 264 height 50
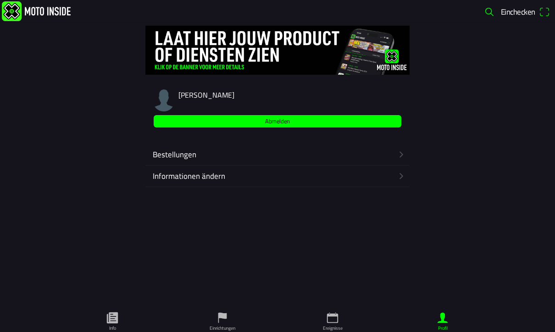
scroll to position [0, 0]
click at [120, 316] on link "Info" at bounding box center [112, 320] width 110 height 23
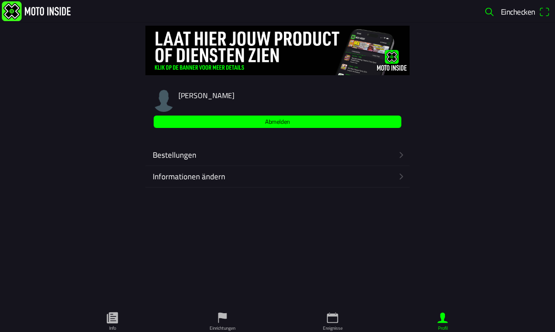
click at [369, 154] on ion-label "Bestellungen" at bounding box center [273, 155] width 240 height 12
